Goal: Task Accomplishment & Management: Complete application form

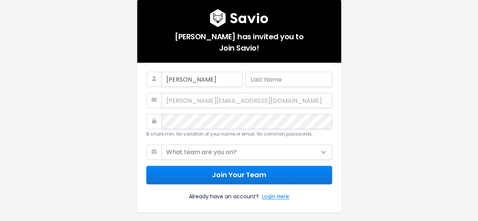
type input "Scott"
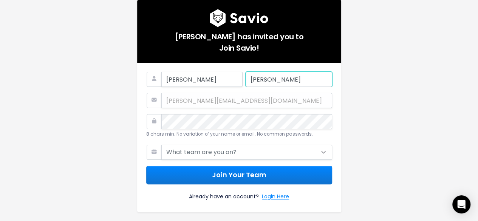
type input "Bidwell"
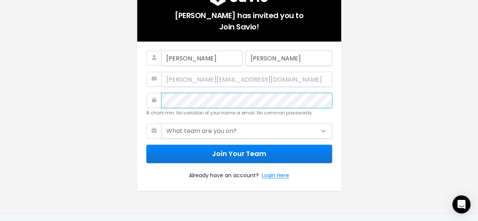
scroll to position [38, 0]
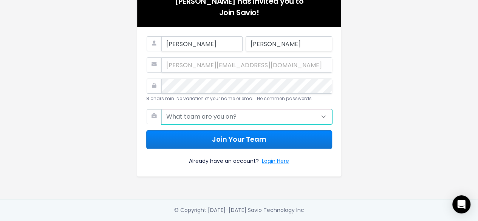
click at [229, 115] on select "What team are you on? Support Product Sales Customer Success Marketing Other" at bounding box center [246, 116] width 171 height 15
select select "OTHER"
click at [161, 109] on select "What team are you on? Support Product Sales Customer Success Marketing Other" at bounding box center [246, 116] width 171 height 15
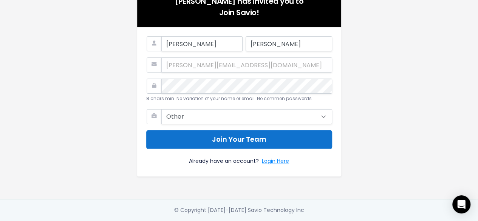
click at [245, 142] on button "Join Your Team" at bounding box center [239, 139] width 186 height 18
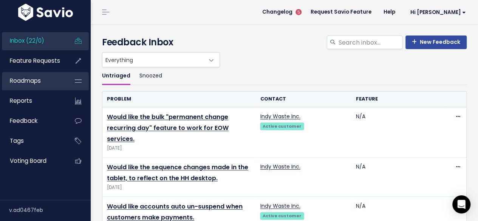
click at [28, 79] on span "Roadmaps" at bounding box center [25, 81] width 31 height 8
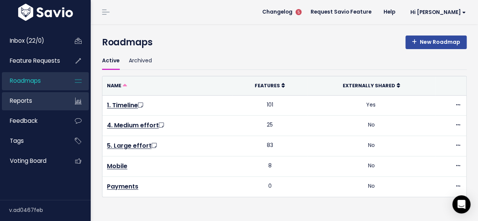
click at [18, 99] on span "Reports" at bounding box center [21, 101] width 22 height 8
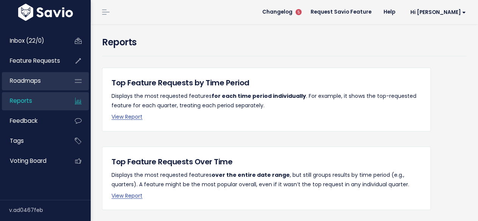
click at [27, 77] on span "Roadmaps" at bounding box center [25, 81] width 31 height 8
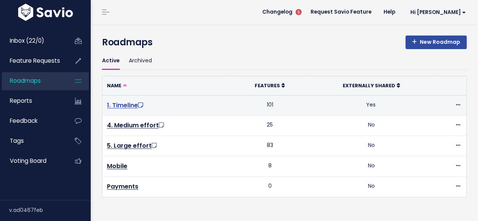
click at [122, 105] on link "1. Timeline" at bounding box center [126, 105] width 38 height 9
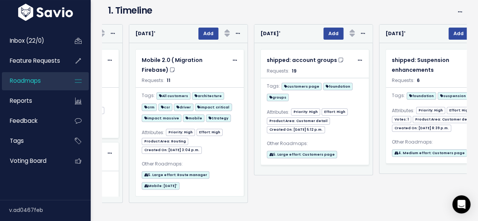
scroll to position [0, 855]
